Goal: Task Accomplishment & Management: Manage account settings

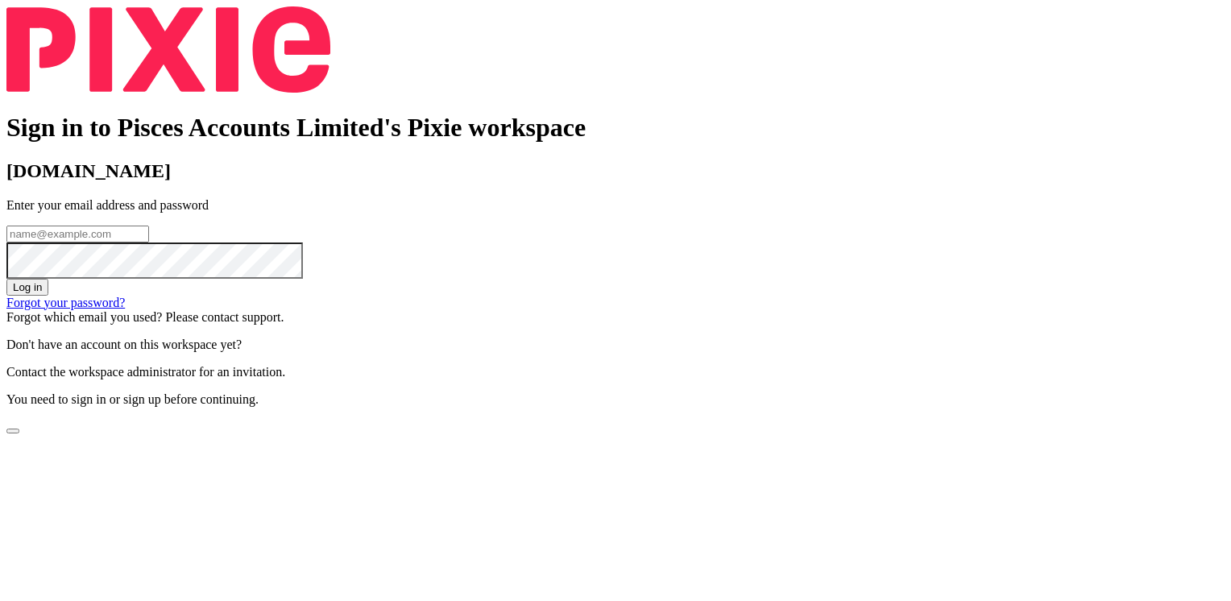
type input "Haseeb@piscesaccounts.co.uk"
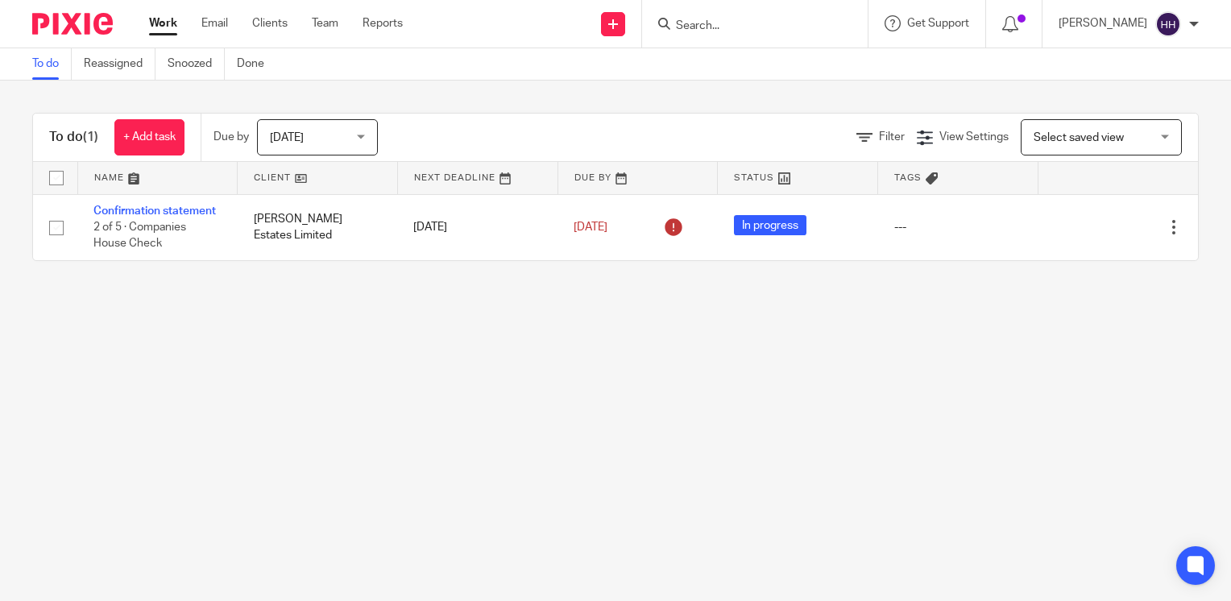
click at [815, 27] on input "Search" at bounding box center [746, 26] width 145 height 14
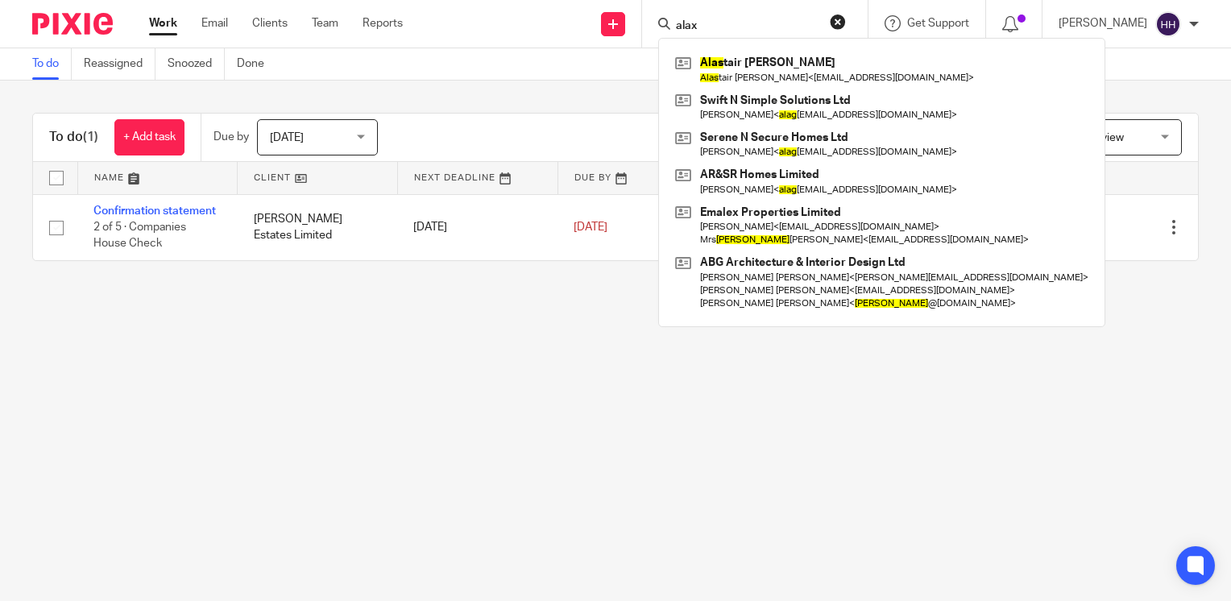
click at [815, 27] on input "alax" at bounding box center [746, 26] width 145 height 14
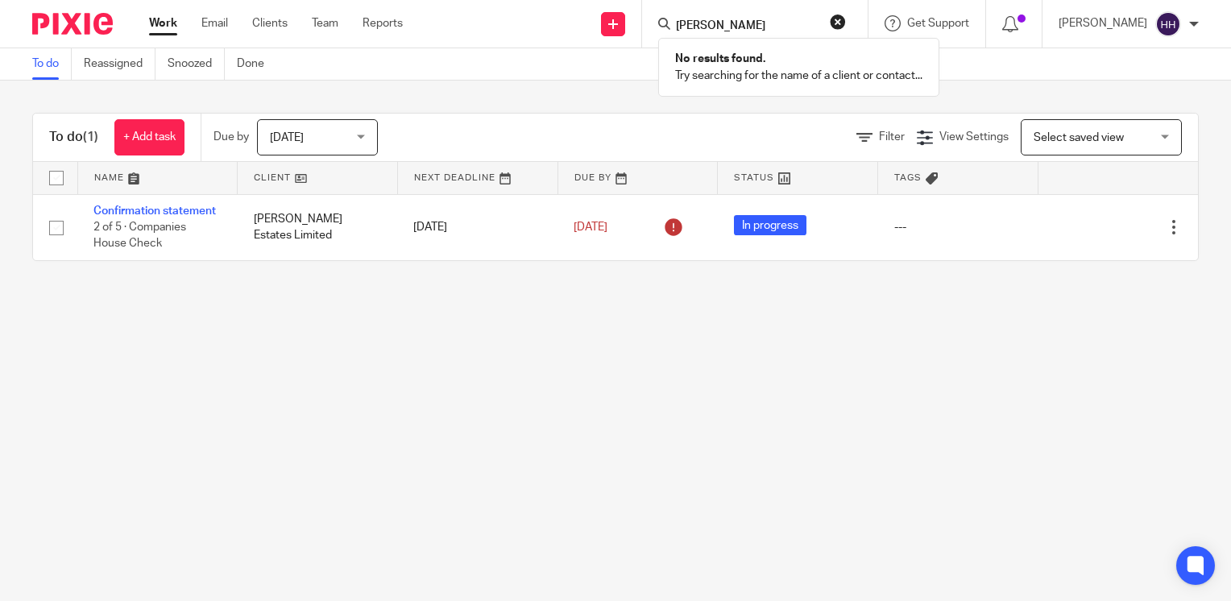
type input "Rambur"
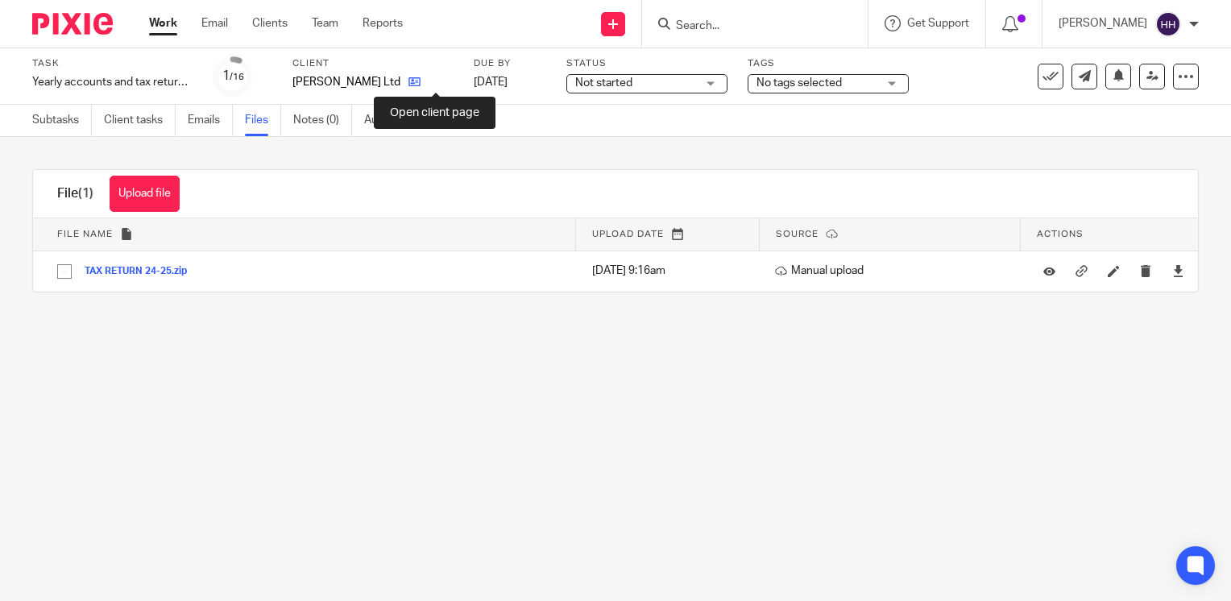
click at [420, 87] on icon at bounding box center [414, 82] width 12 height 12
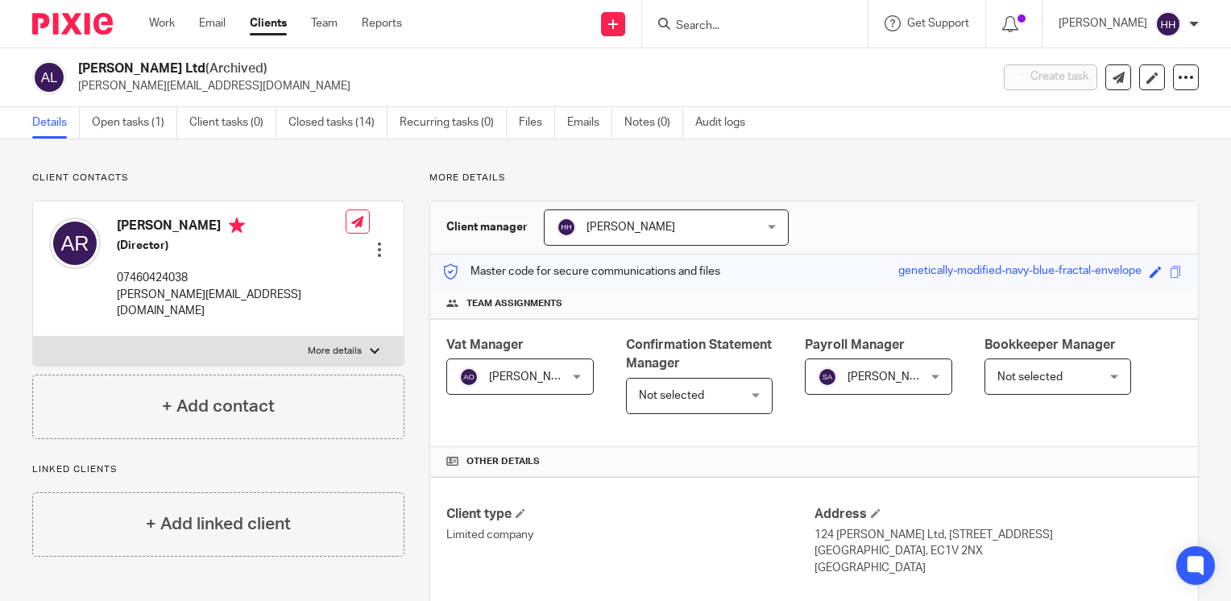
click at [130, 122] on link "Open tasks (1)" at bounding box center [134, 122] width 85 height 31
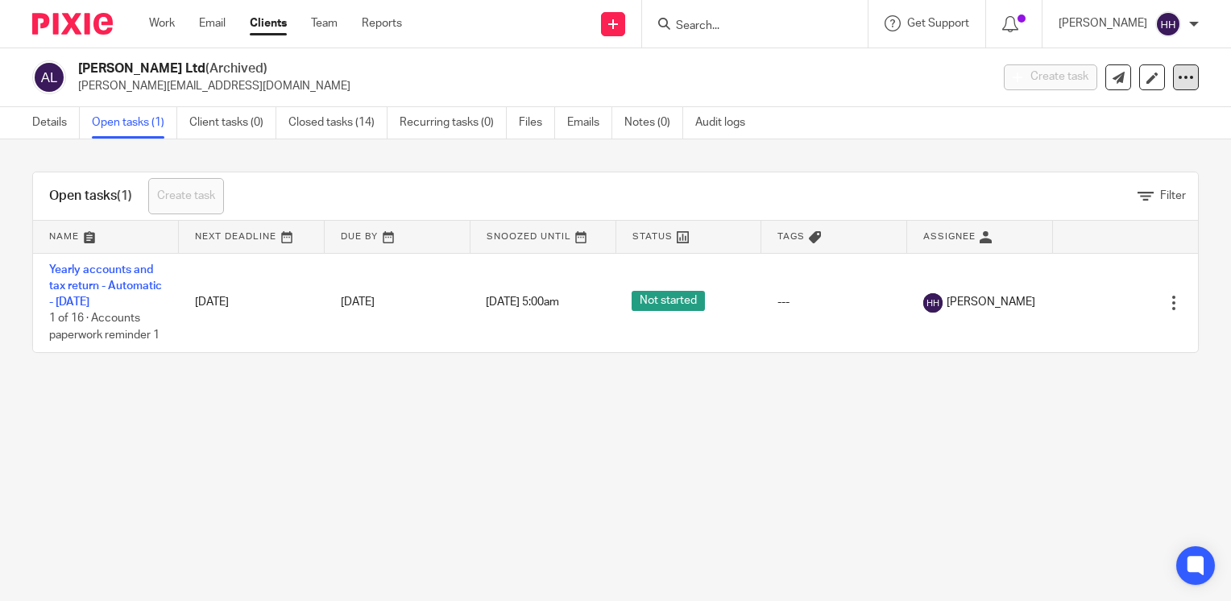
click at [1178, 85] on icon at bounding box center [1186, 77] width 16 height 16
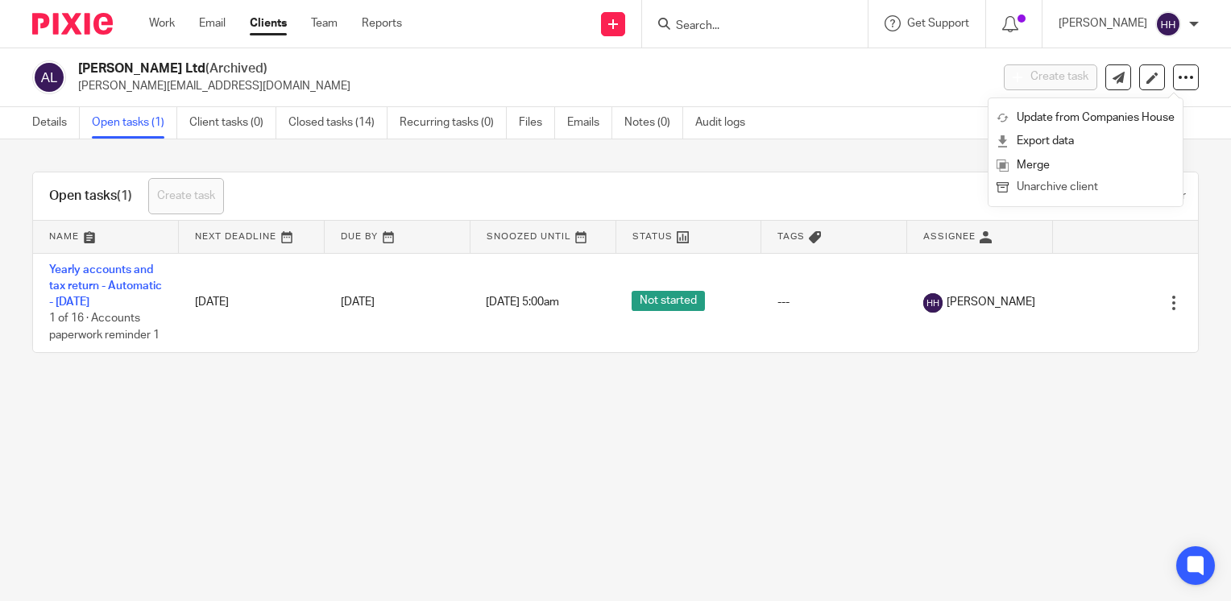
click at [1096, 188] on button "Unarchive client" at bounding box center [1085, 187] width 178 height 21
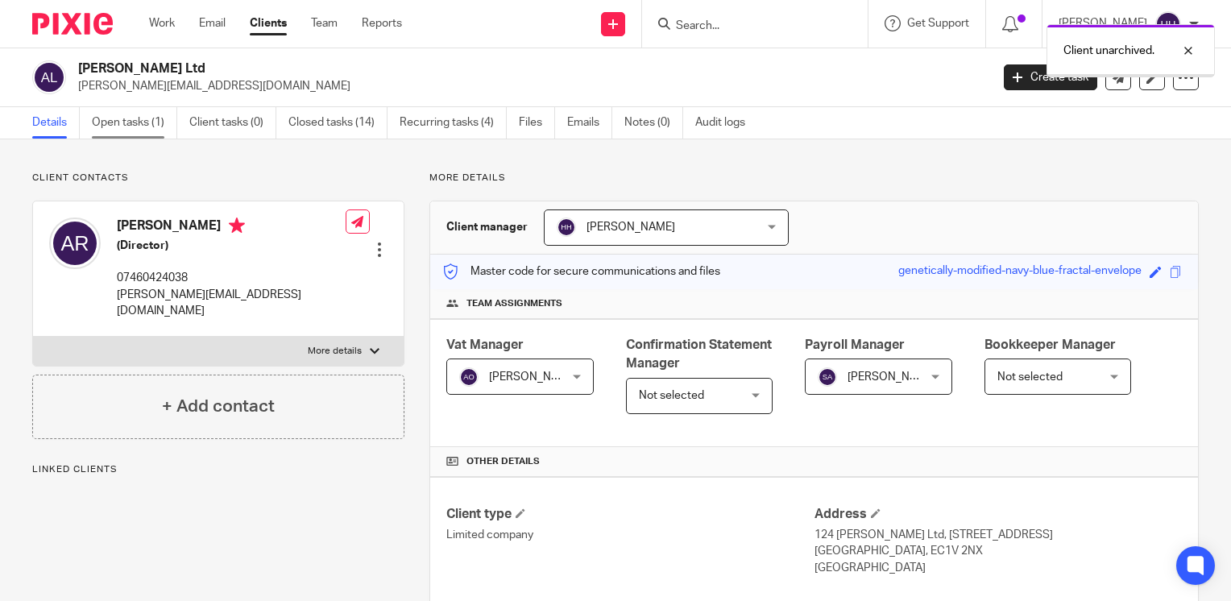
click at [139, 118] on link "Open tasks (1)" at bounding box center [134, 122] width 85 height 31
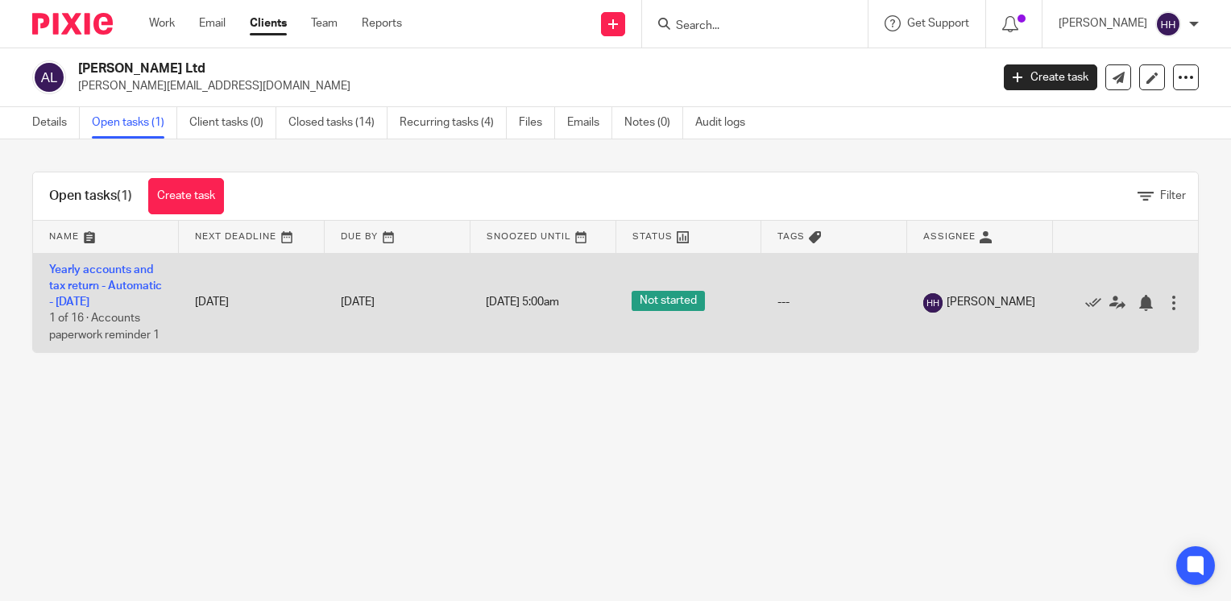
click at [97, 276] on td "Yearly accounts and tax return - Automatic - [DATE] 1 of 16 · Accounts paperwor…" at bounding box center [106, 302] width 146 height 99
click at [97, 269] on link "Yearly accounts and tax return - Automatic - [DATE]" at bounding box center [105, 286] width 113 height 44
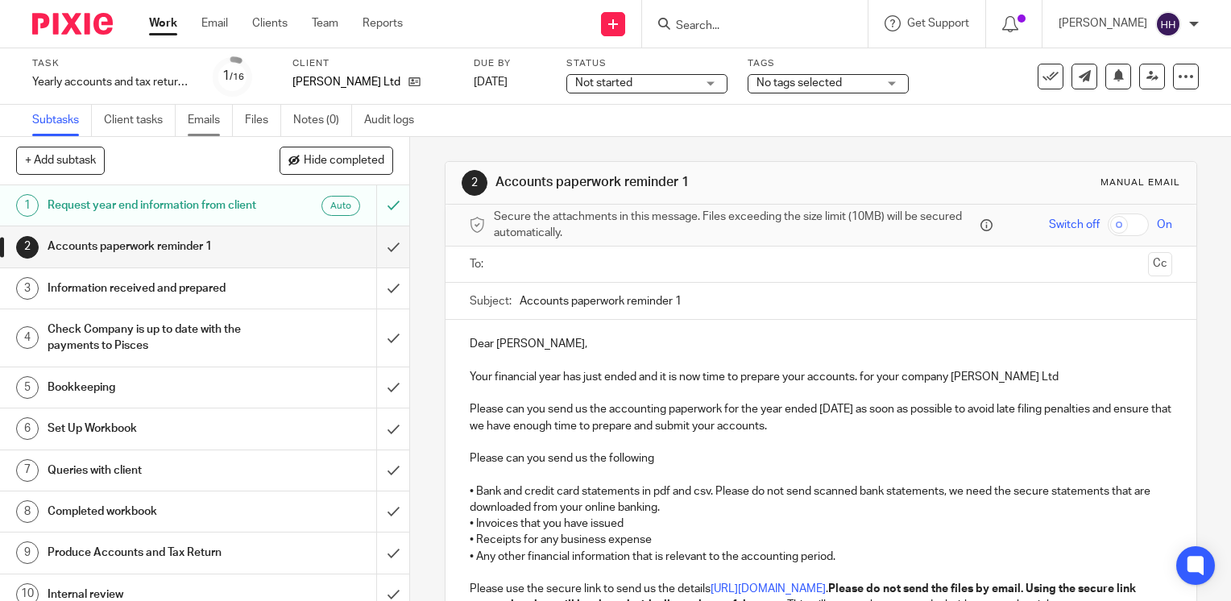
click at [217, 120] on link "Emails" at bounding box center [210, 120] width 45 height 31
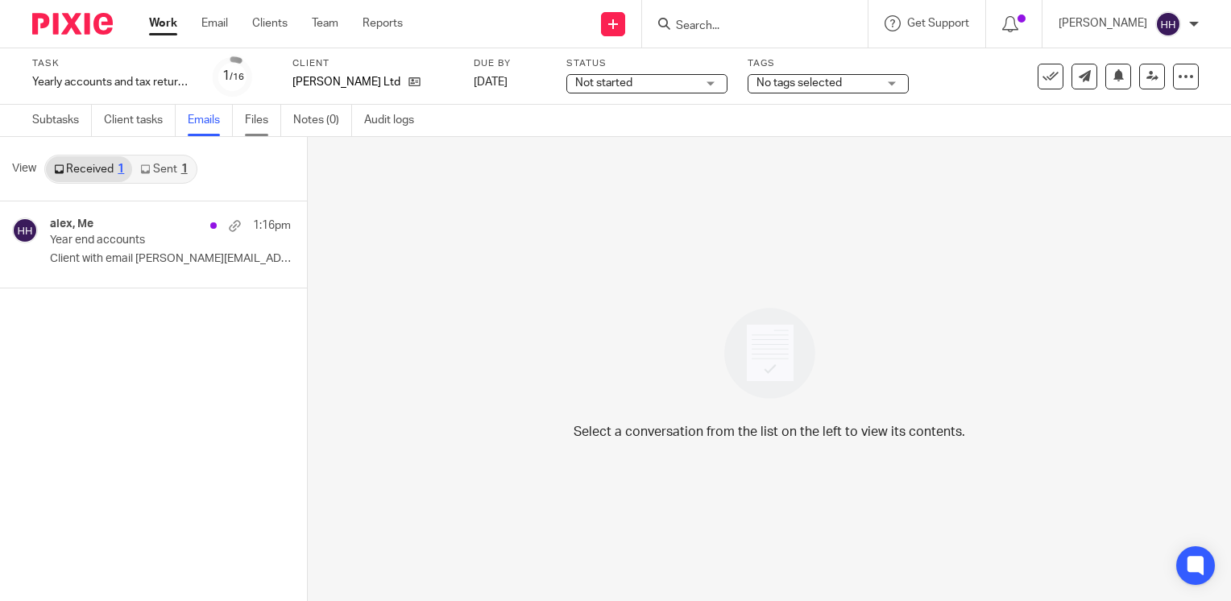
click at [255, 123] on link "Files" at bounding box center [263, 120] width 36 height 31
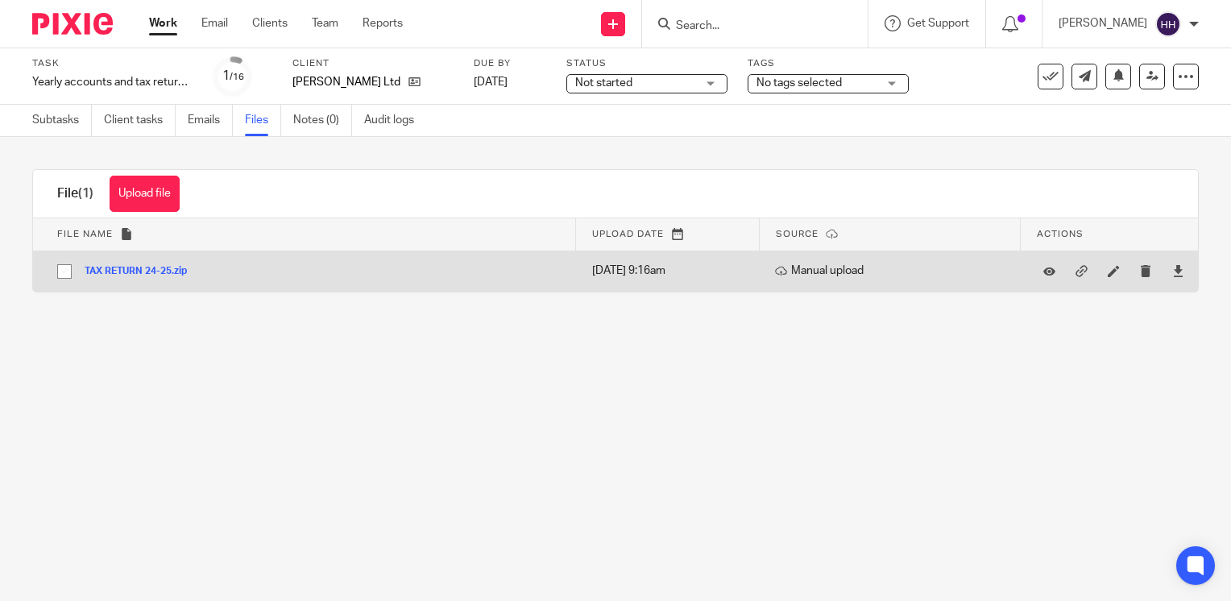
click at [139, 272] on button "TAX RETURN 24-25.zip" at bounding box center [142, 271] width 114 height 11
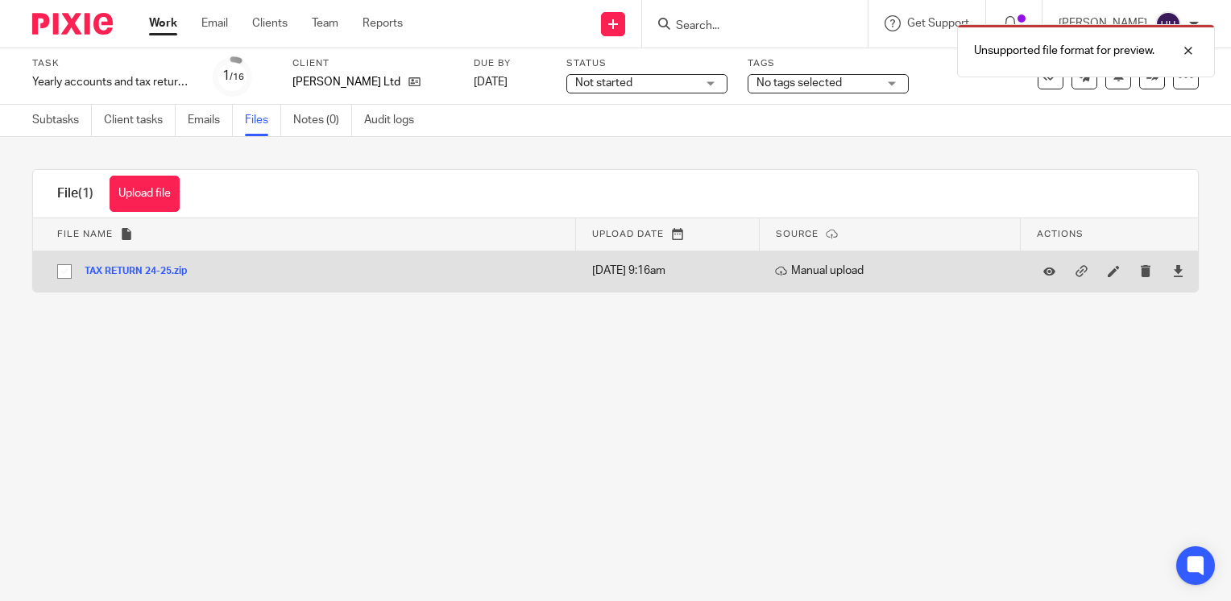
click at [63, 272] on input "checkbox" at bounding box center [64, 271] width 31 height 31
checkbox input "true"
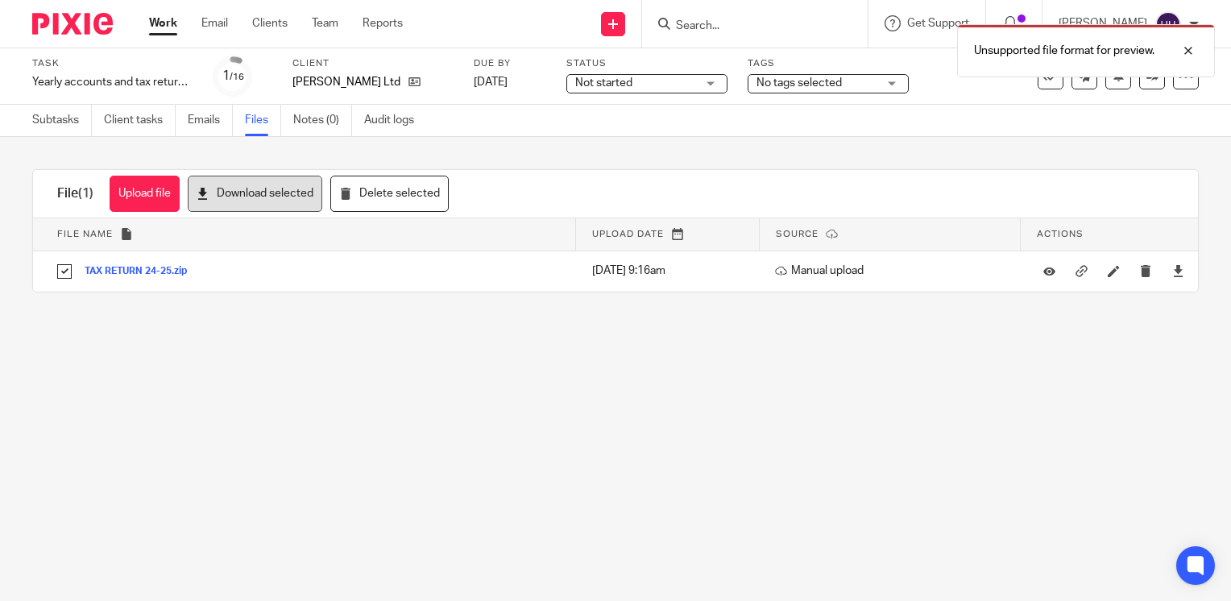
click at [304, 210] on button "Download selected" at bounding box center [255, 194] width 135 height 36
click at [1192, 49] on div at bounding box center [1175, 50] width 43 height 19
